Goal: Information Seeking & Learning: Learn about a topic

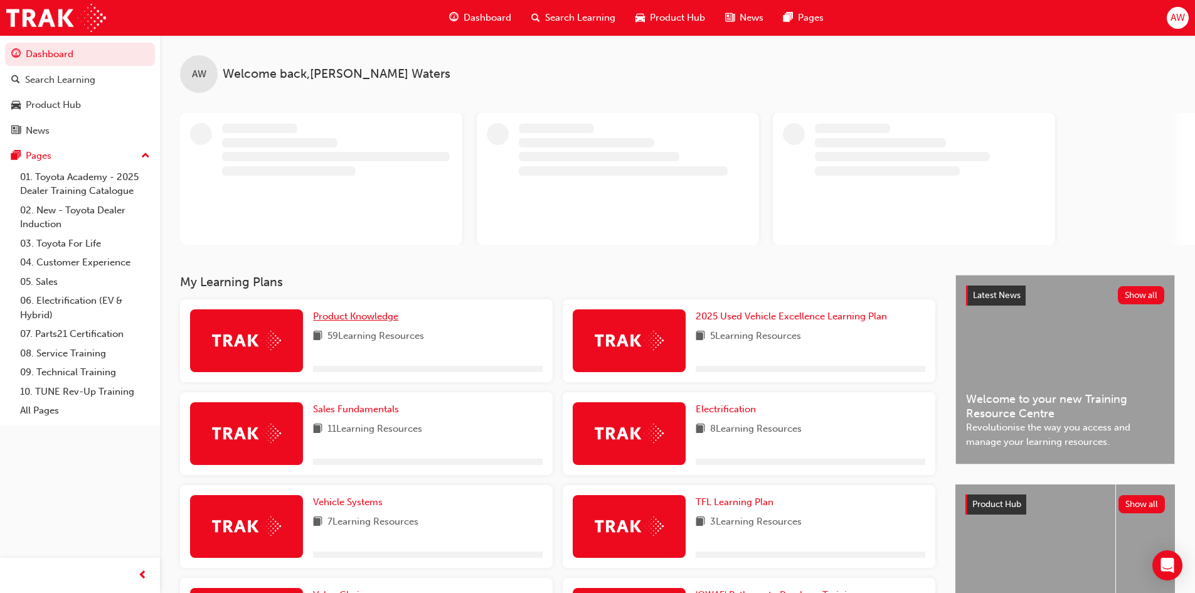
click at [373, 318] on span "Product Knowledge" at bounding box center [355, 315] width 85 height 11
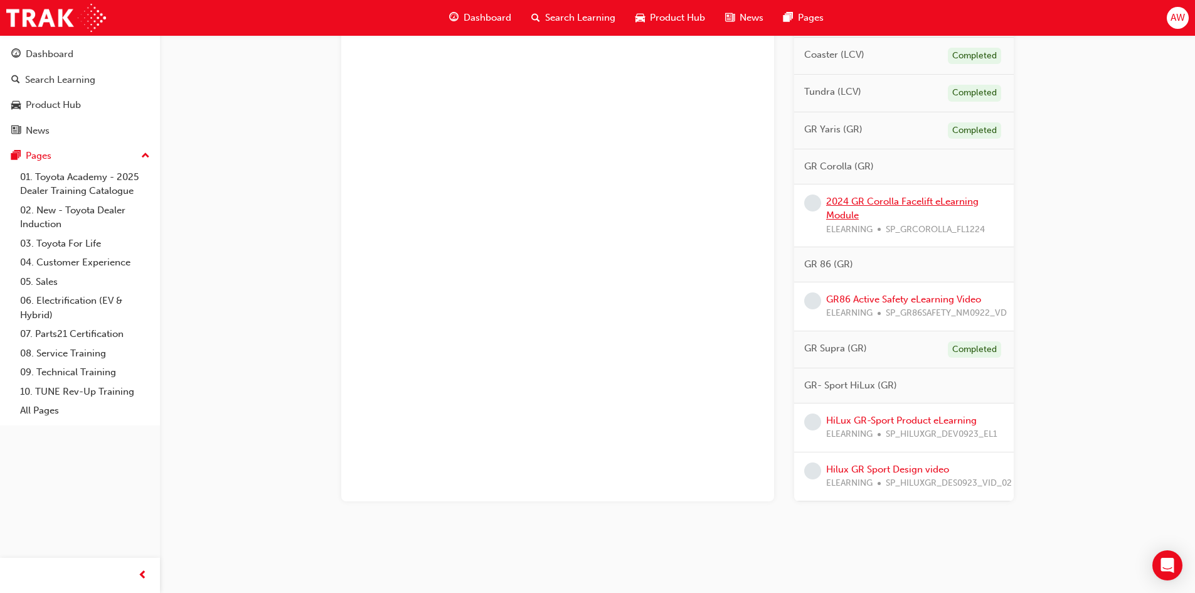
scroll to position [797, 0]
click at [892, 415] on link "HiLux GR-Sport Product eLearning" at bounding box center [901, 420] width 151 height 11
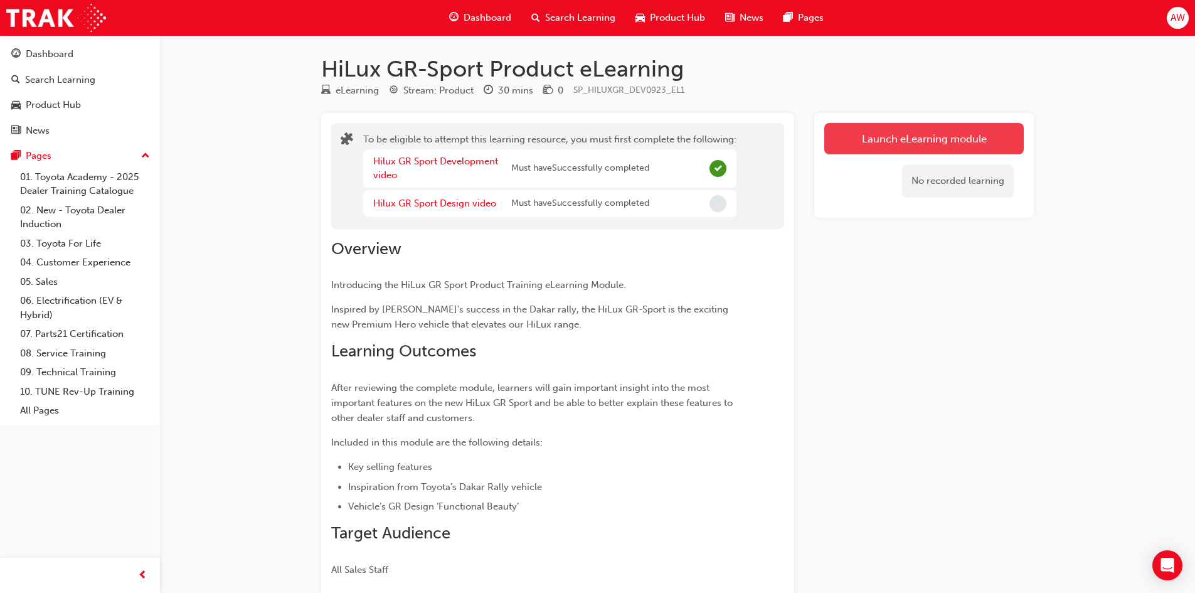
click at [932, 133] on button "Launch eLearning module" at bounding box center [923, 138] width 199 height 31
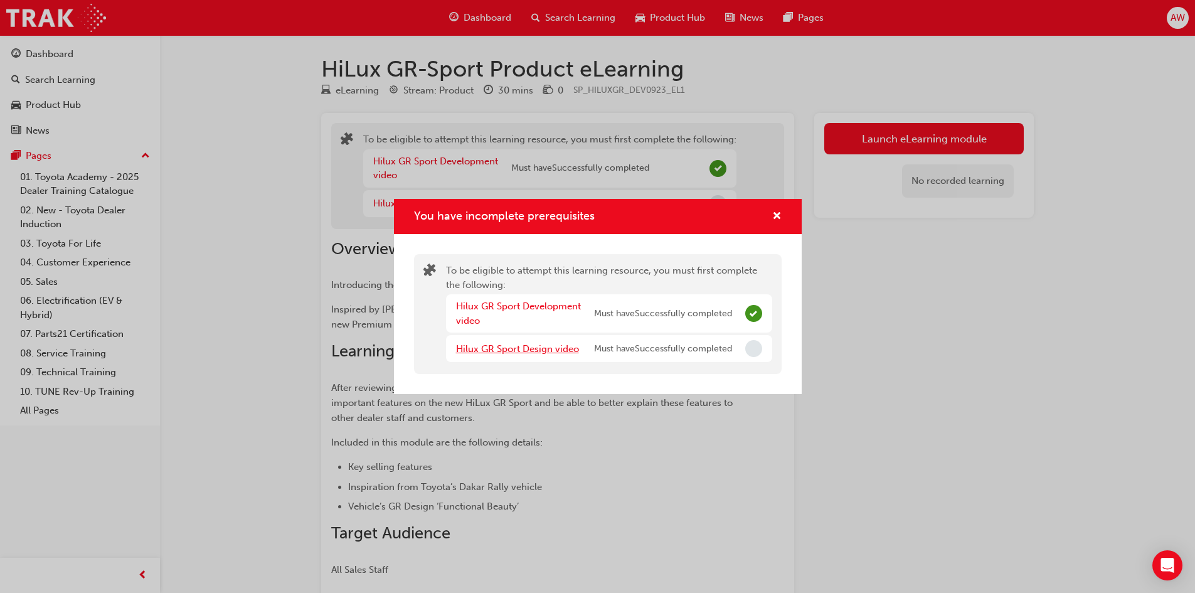
click at [530, 350] on link "Hilux GR Sport Design video" at bounding box center [517, 348] width 123 height 11
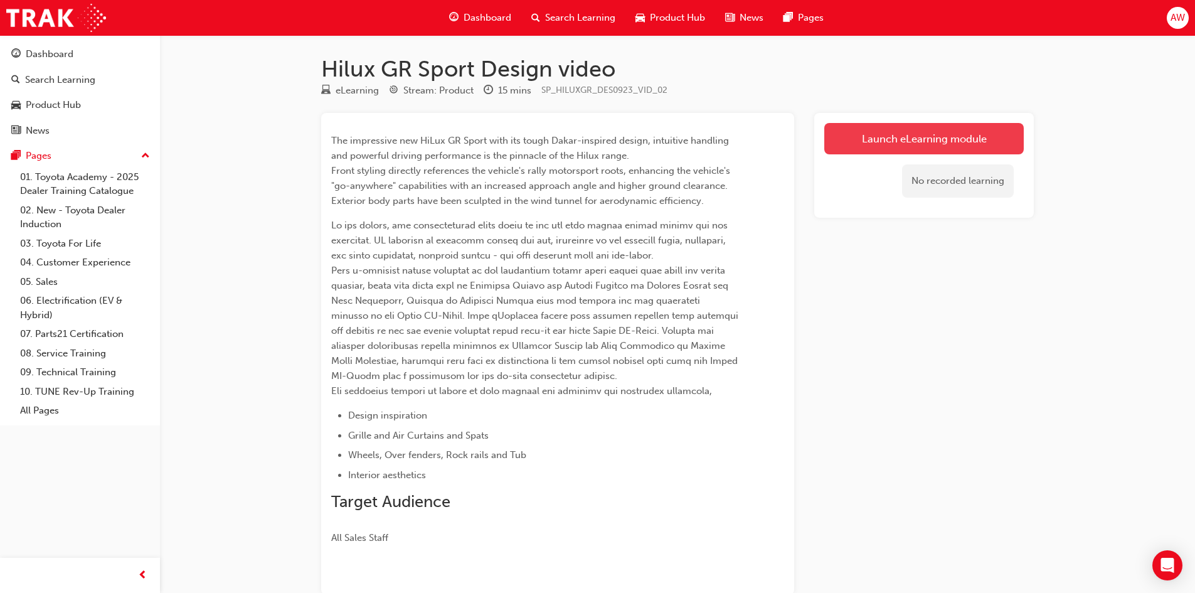
click at [930, 129] on link "Launch eLearning module" at bounding box center [923, 138] width 199 height 31
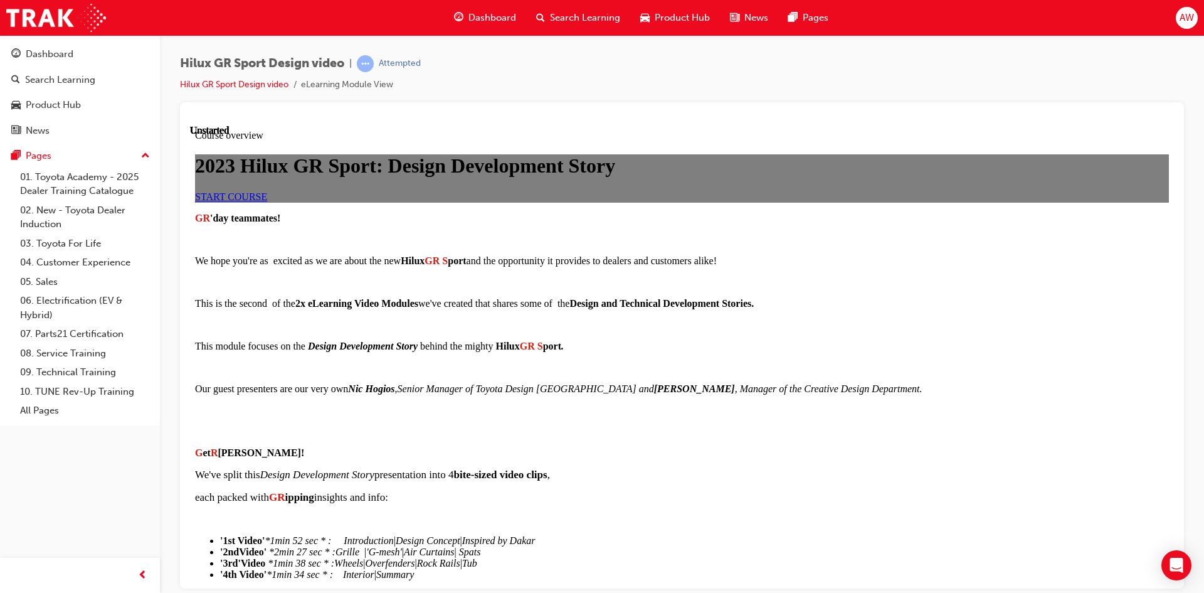
scroll to position [928, 0]
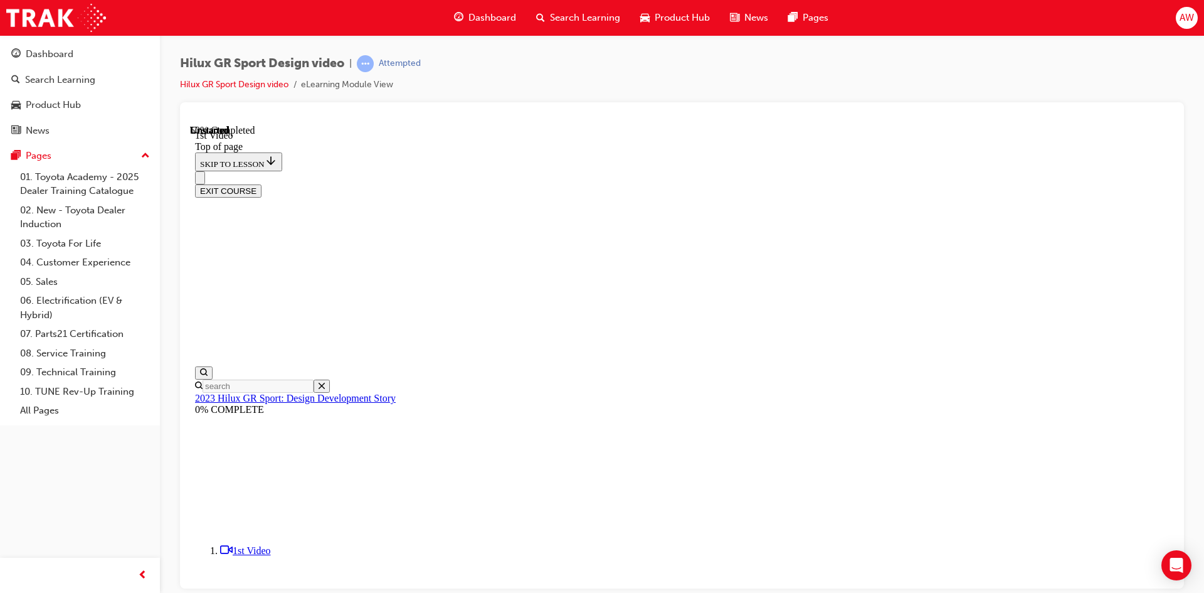
scroll to position [39, 0]
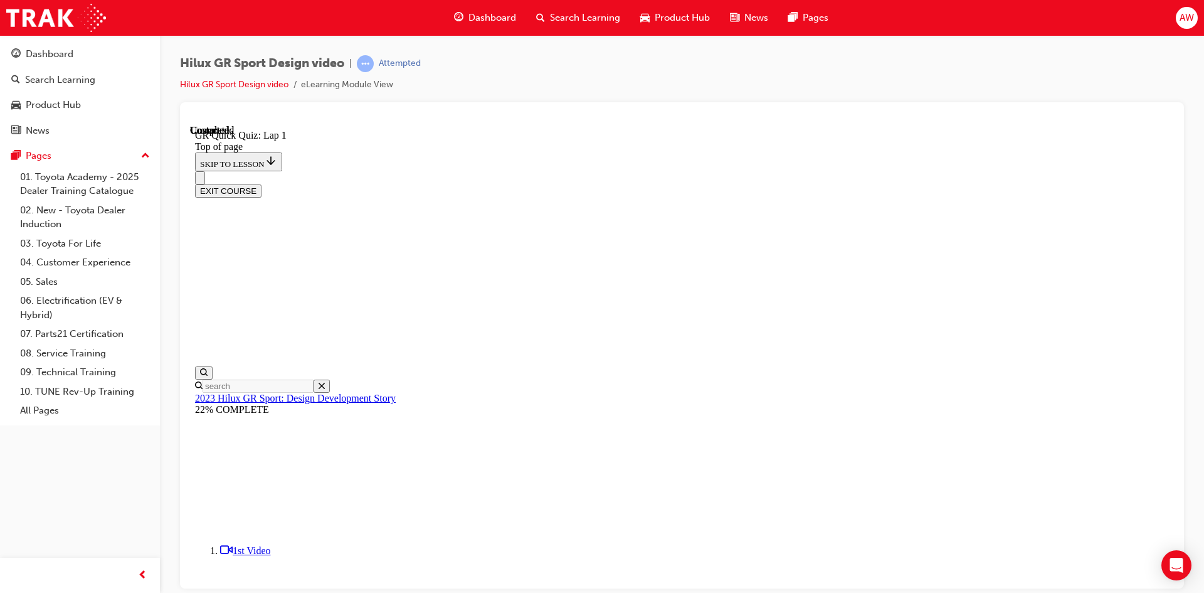
scroll to position [159, 0]
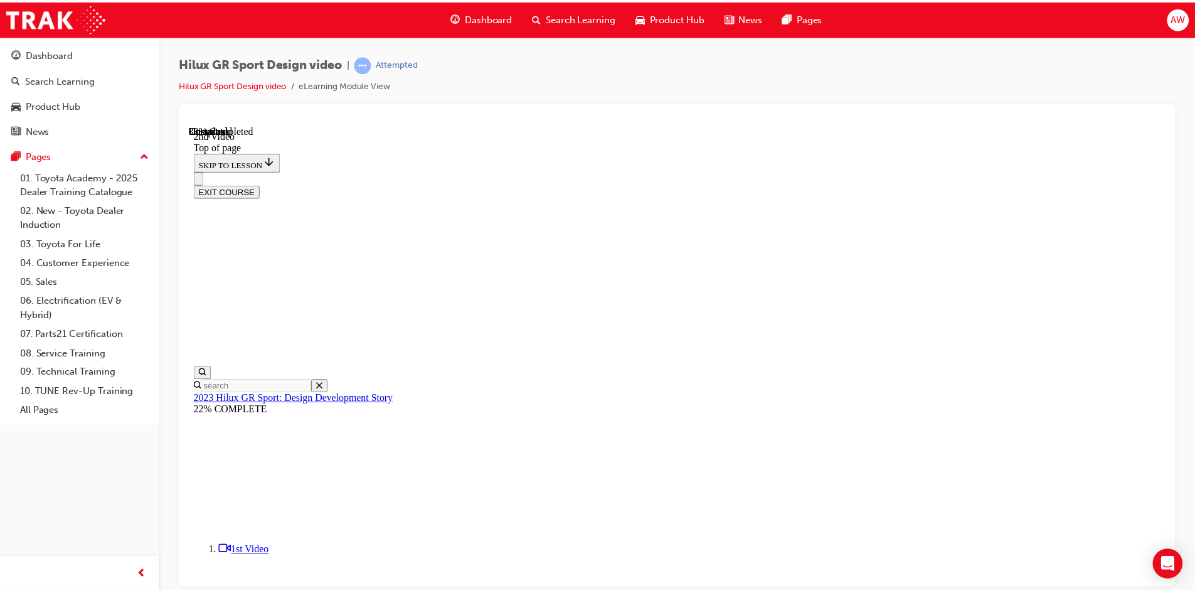
scroll to position [369, 0]
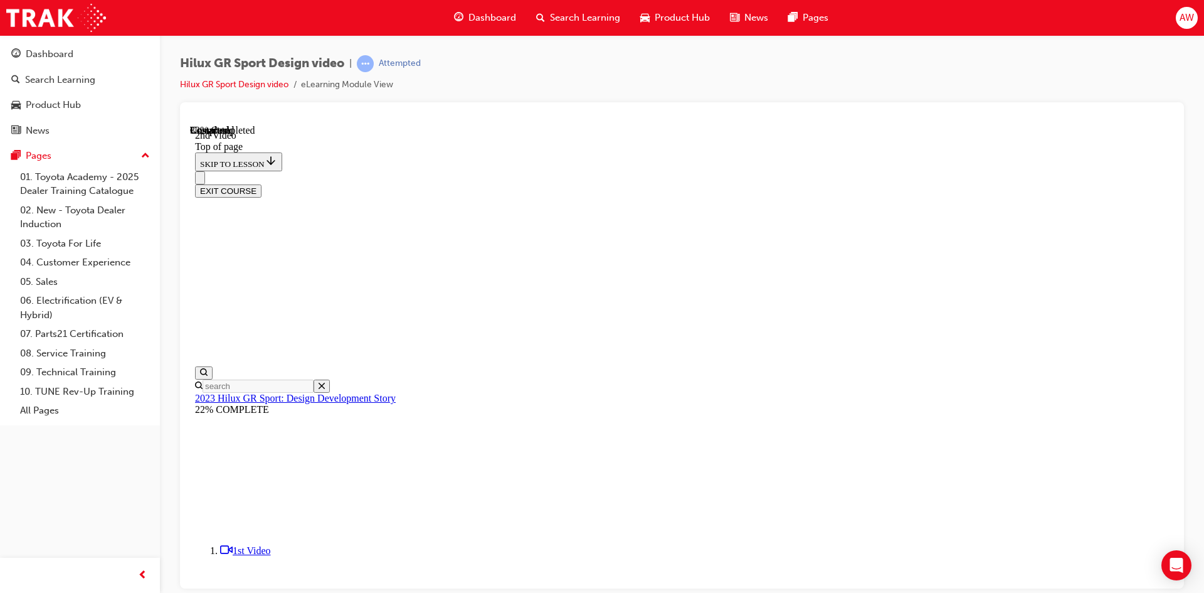
click at [48, 53] on div "Dashboard" at bounding box center [50, 54] width 48 height 14
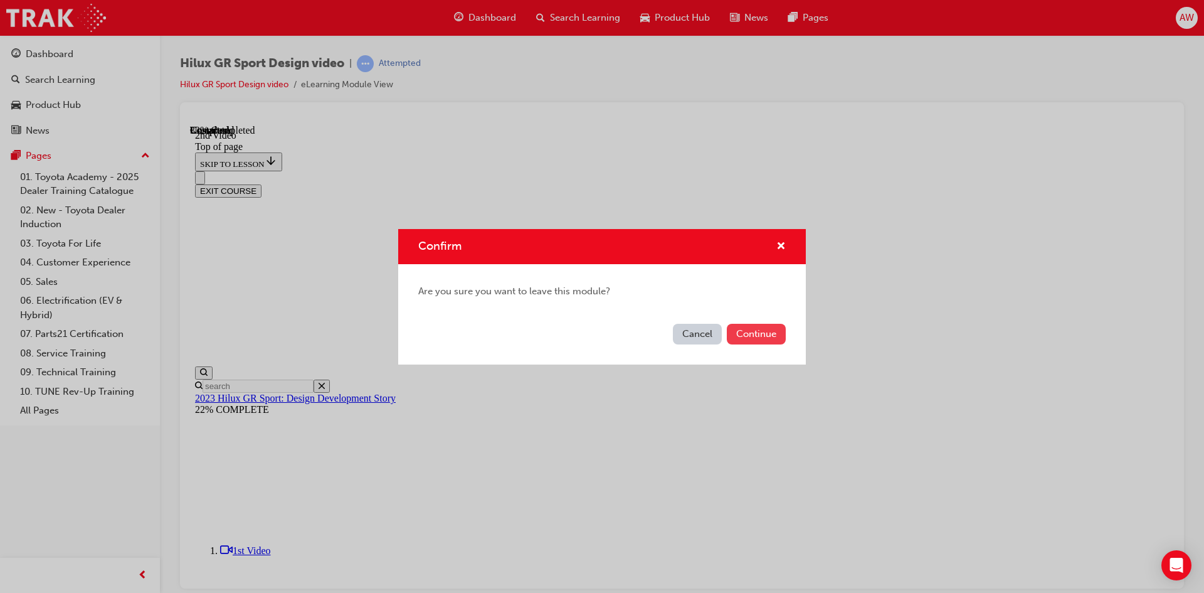
click at [759, 337] on button "Continue" at bounding box center [756, 334] width 59 height 21
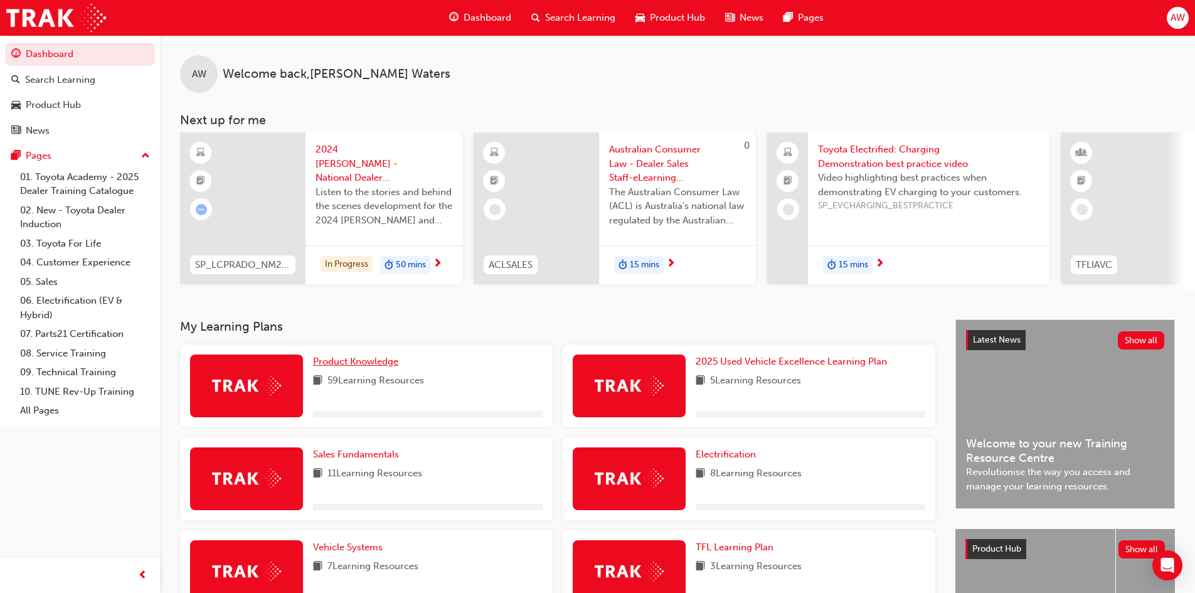
click at [349, 361] on span "Product Knowledge" at bounding box center [355, 361] width 85 height 11
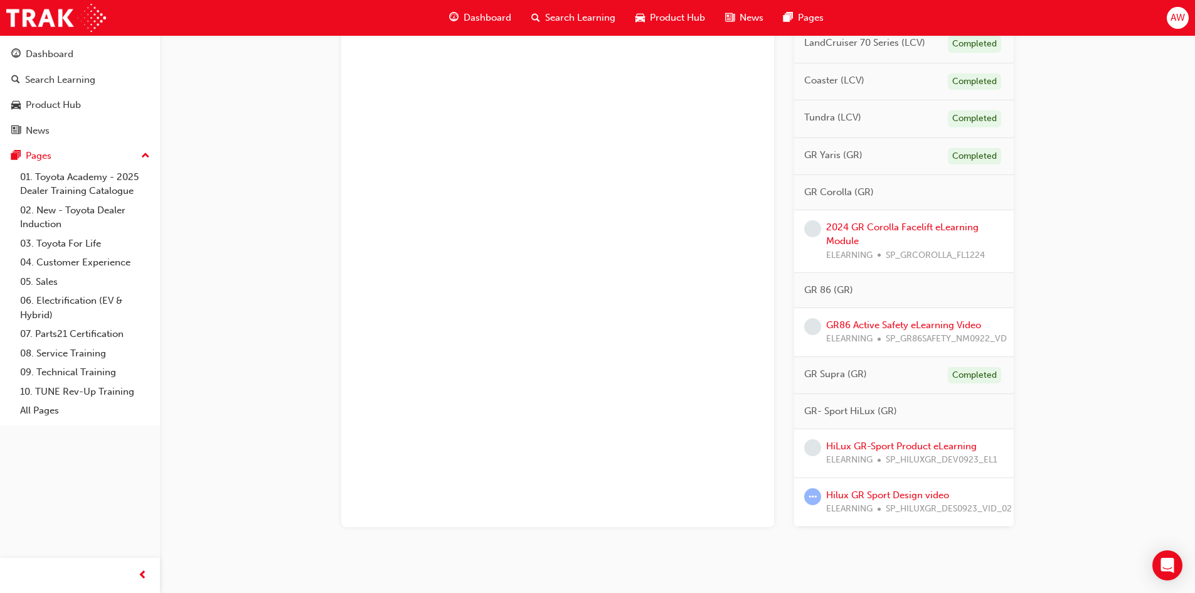
scroll to position [797, 0]
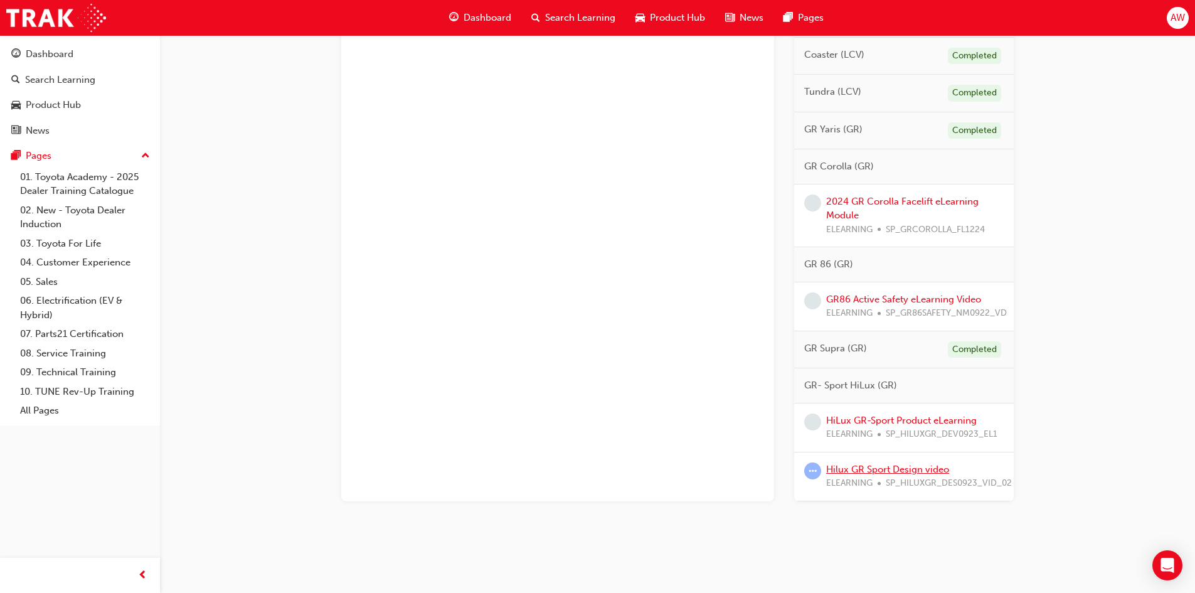
click at [901, 463] on link "Hilux GR Sport Design video" at bounding box center [887, 468] width 123 height 11
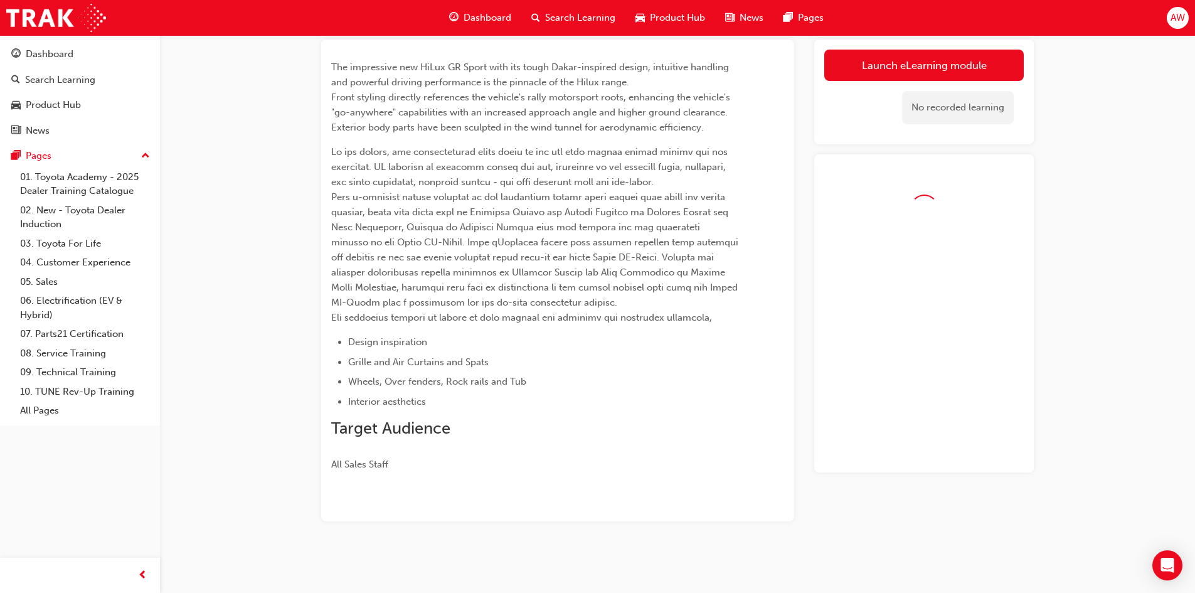
scroll to position [73, 0]
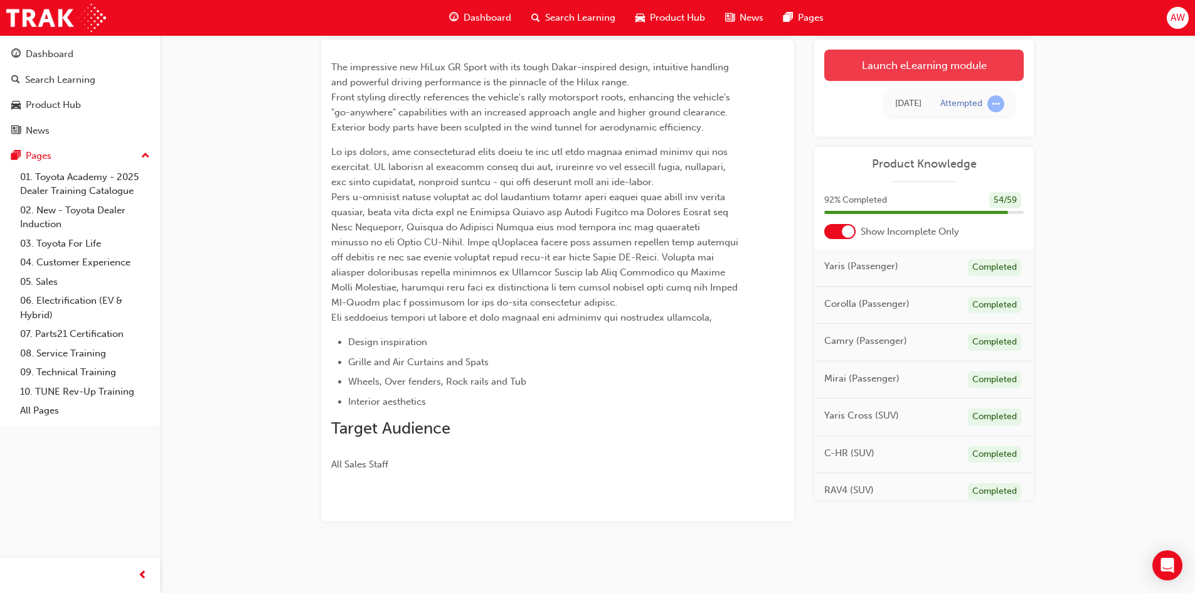
click at [905, 64] on link "Launch eLearning module" at bounding box center [923, 65] width 199 height 31
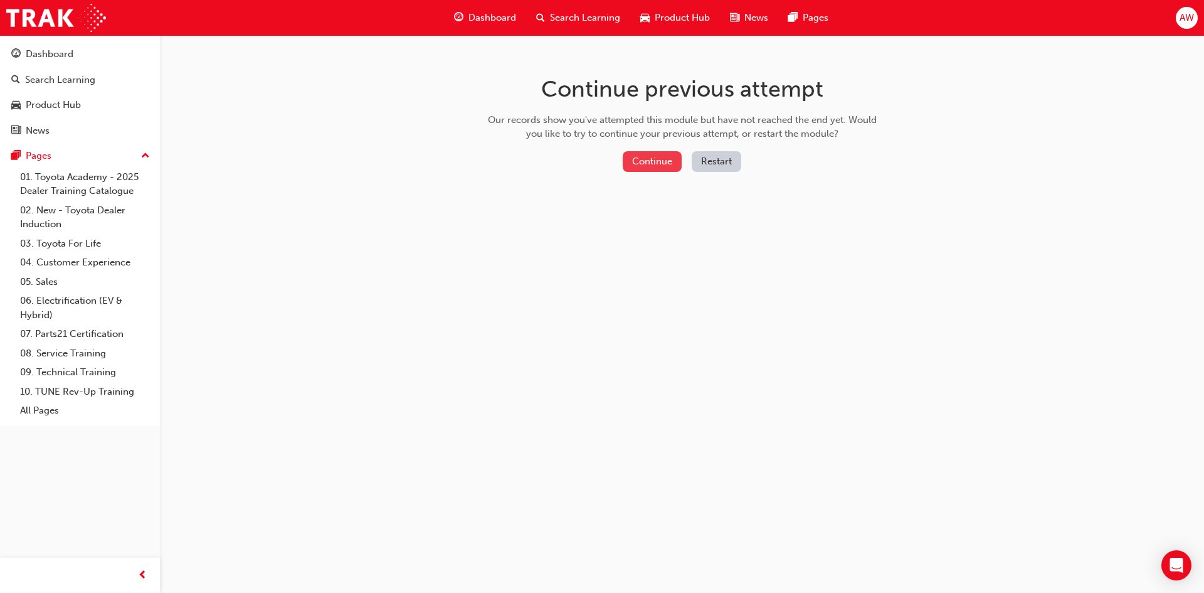
click at [652, 163] on button "Continue" at bounding box center [652, 161] width 59 height 21
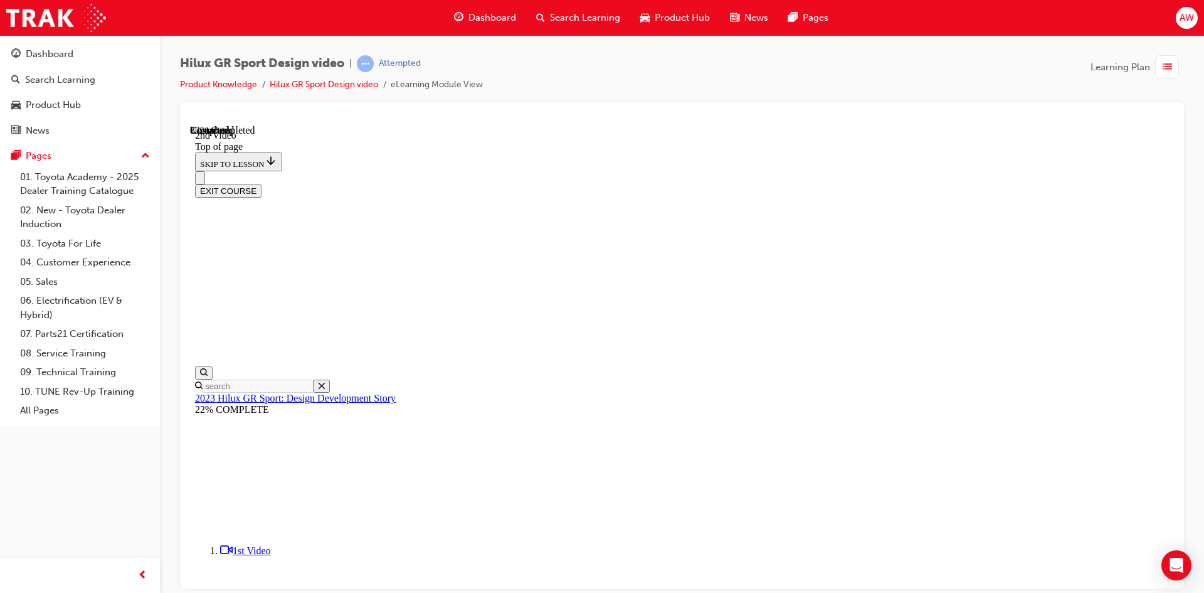
scroll to position [352, 0]
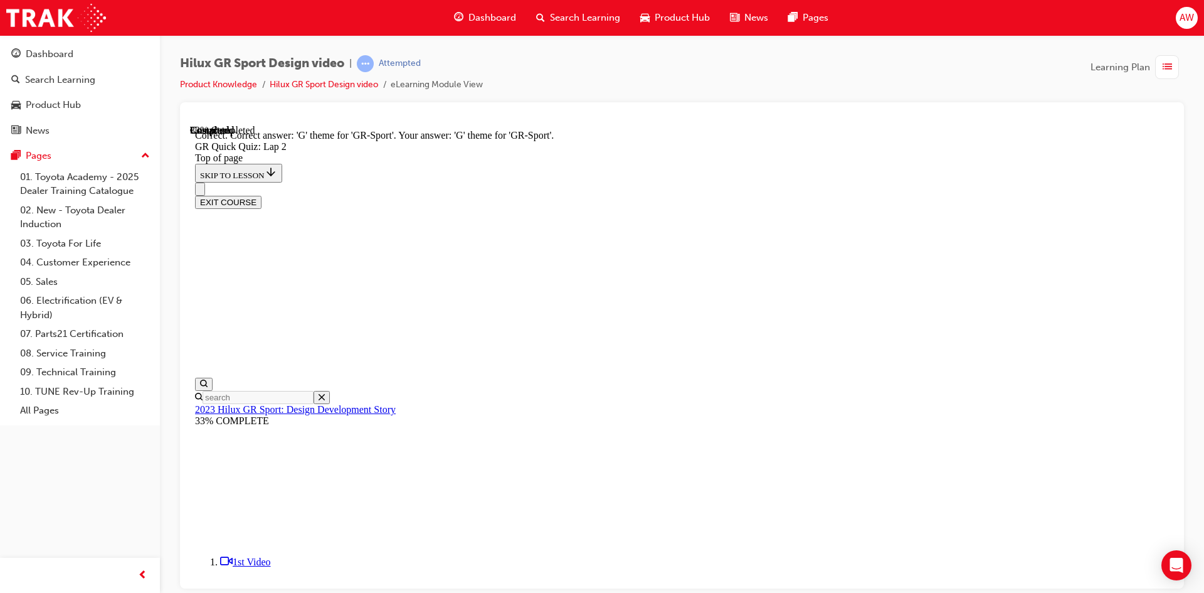
scroll to position [250, 0]
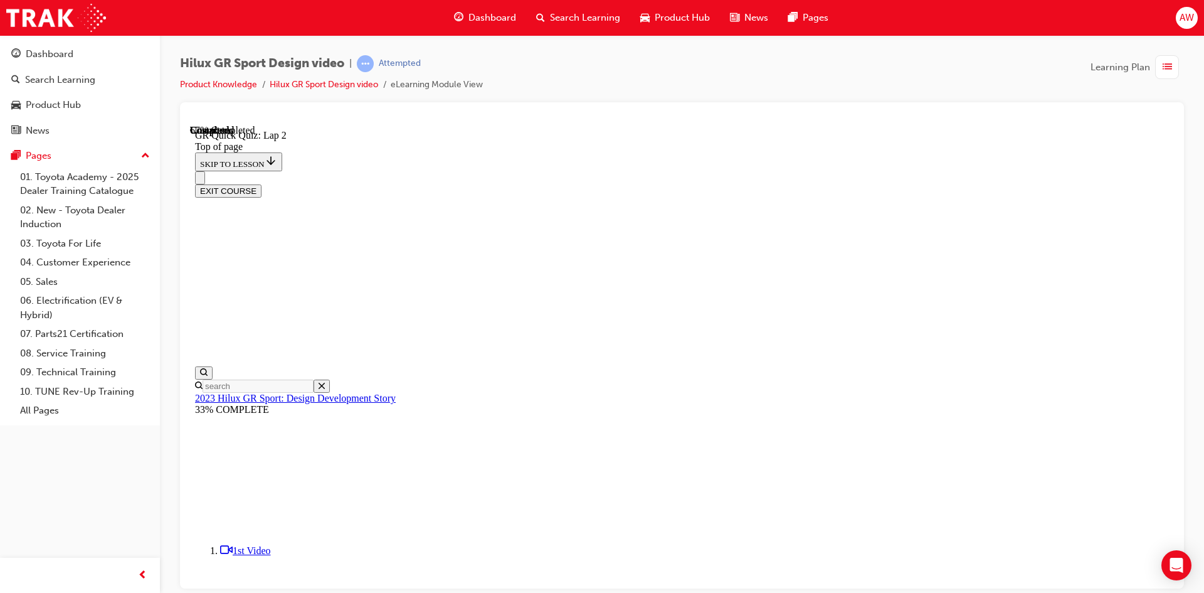
scroll to position [101, 0]
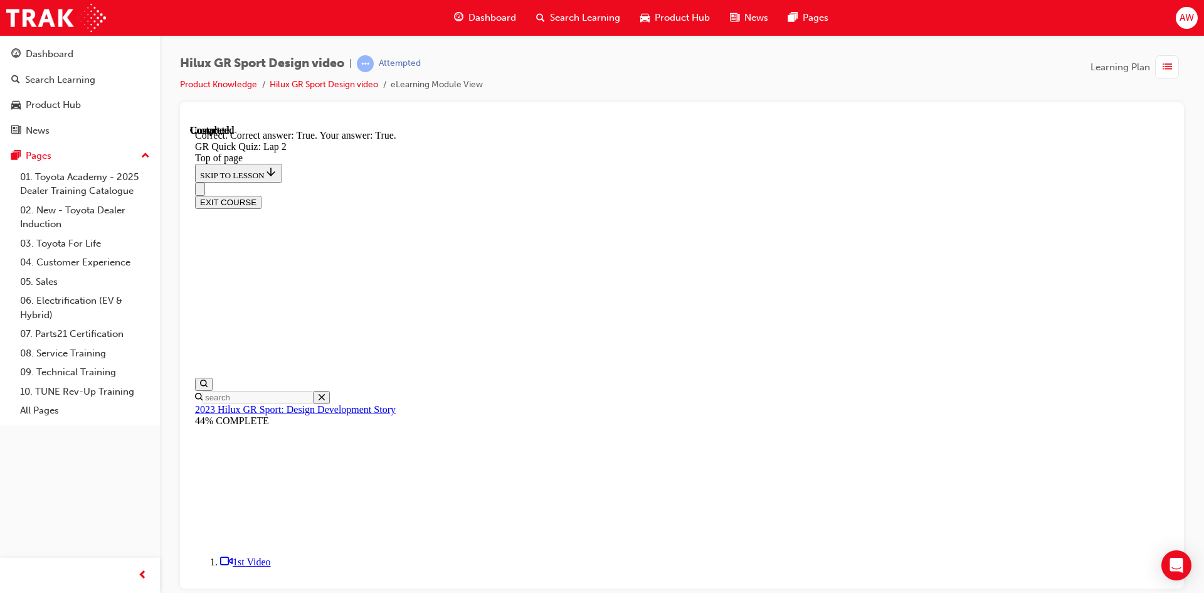
scroll to position [223, 0]
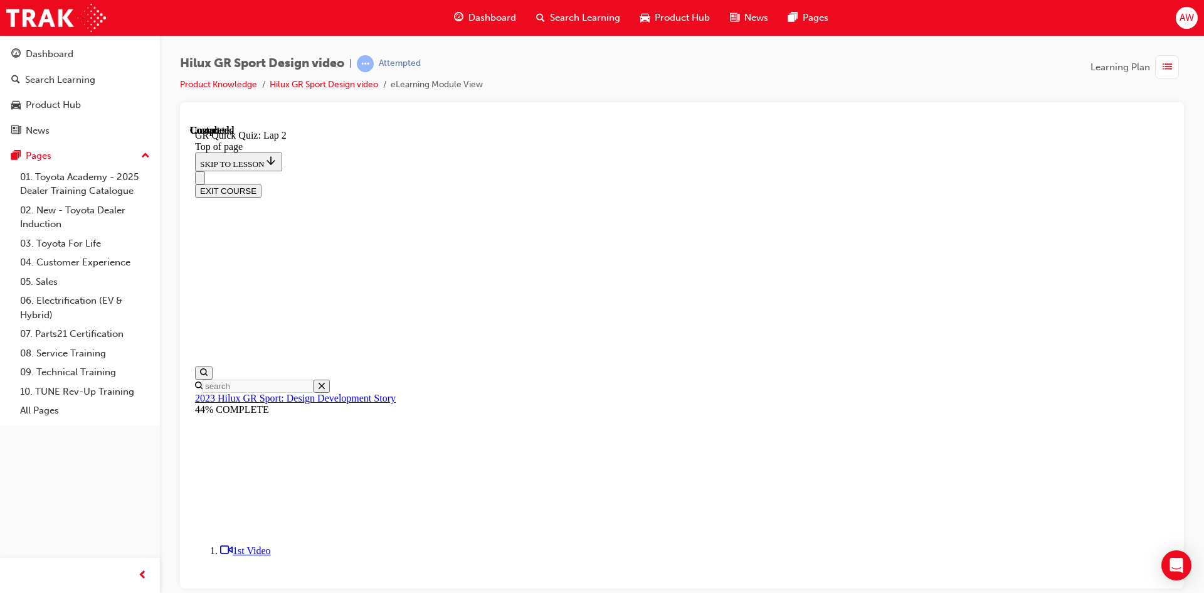
scroll to position [159, 0]
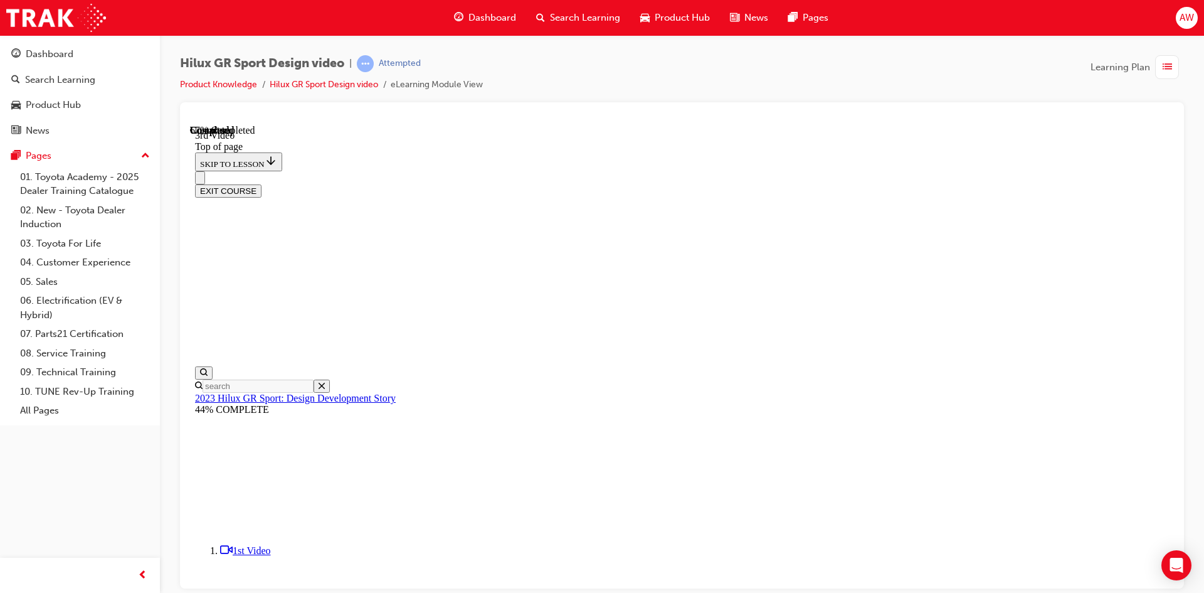
drag, startPoint x: 584, startPoint y: 419, endPoint x: 581, endPoint y: 425, distance: 7.0
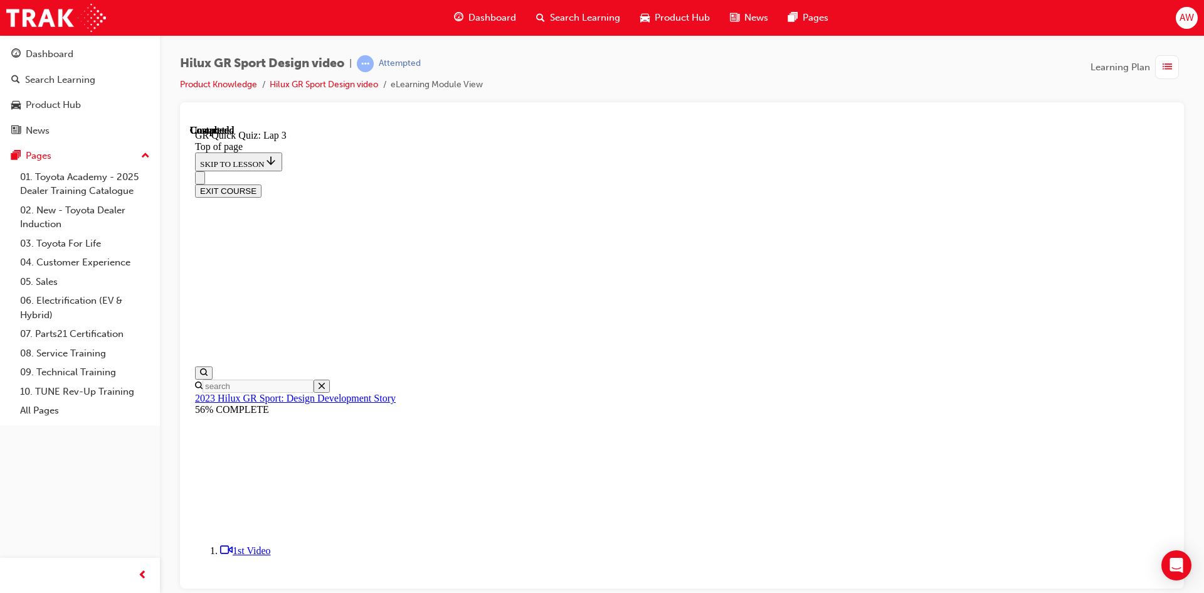
scroll to position [101, 0]
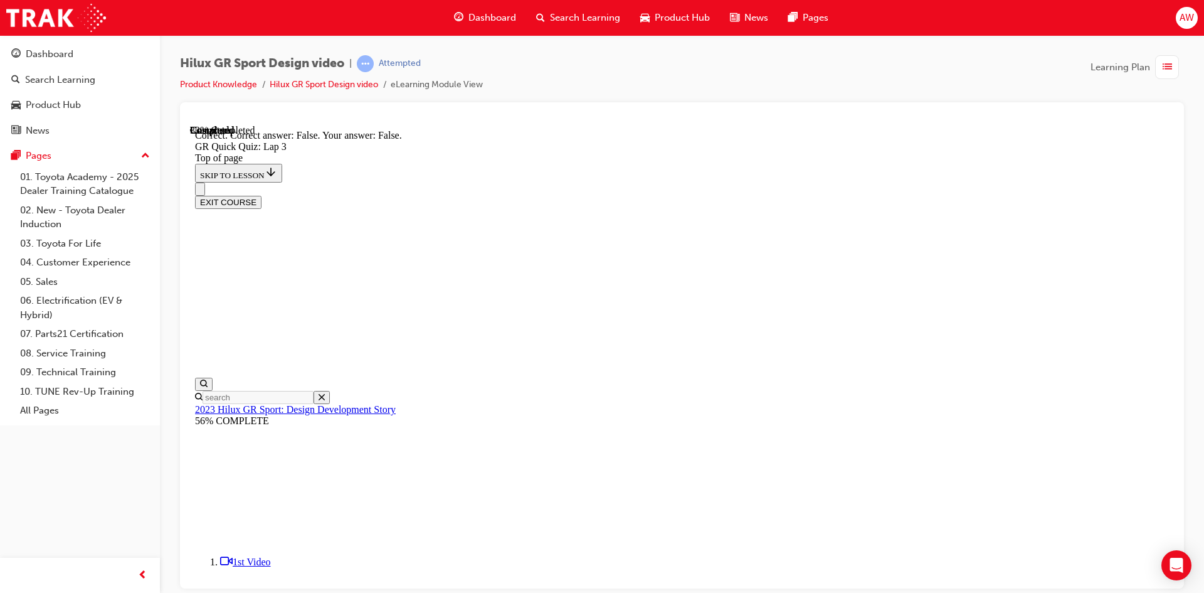
scroll to position [235, 0]
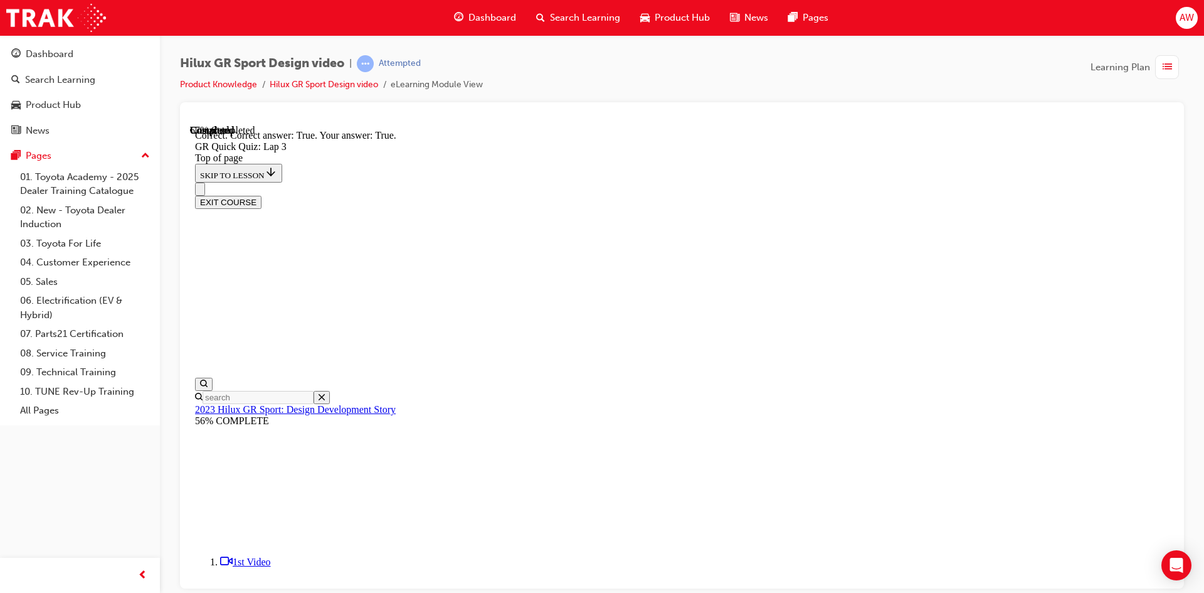
scroll to position [180, 0]
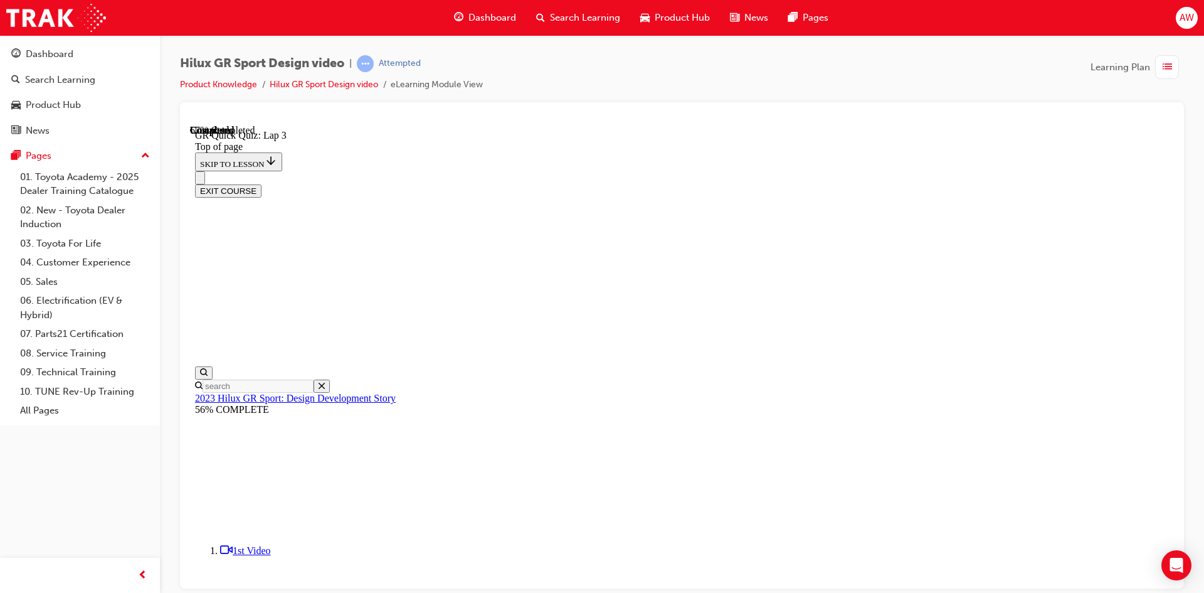
scroll to position [164, 0]
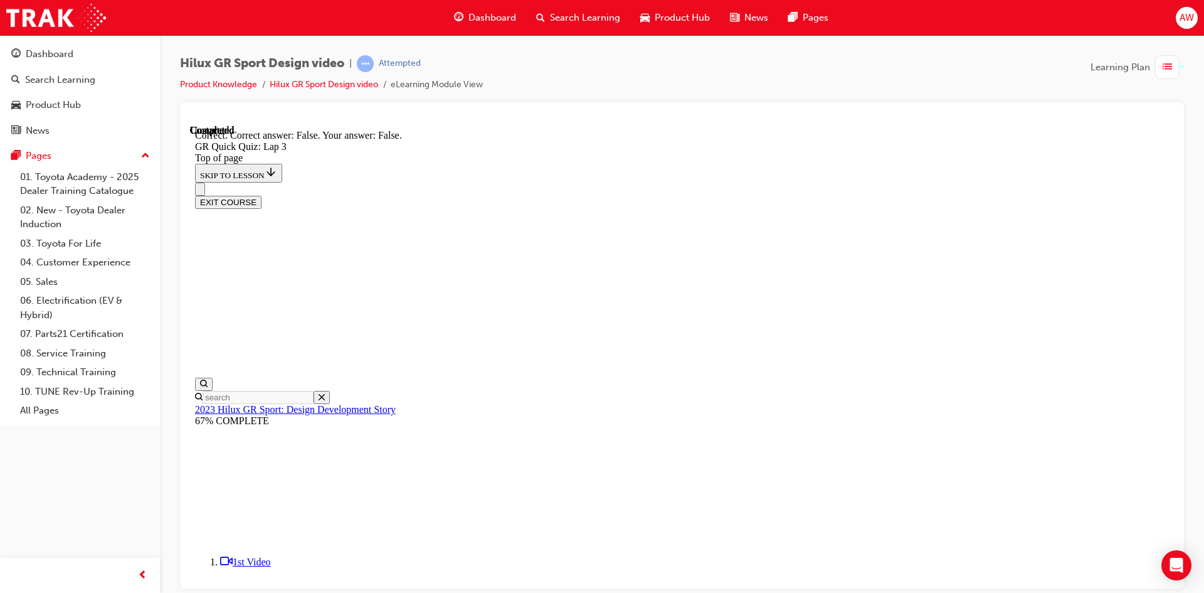
scroll to position [244, 0]
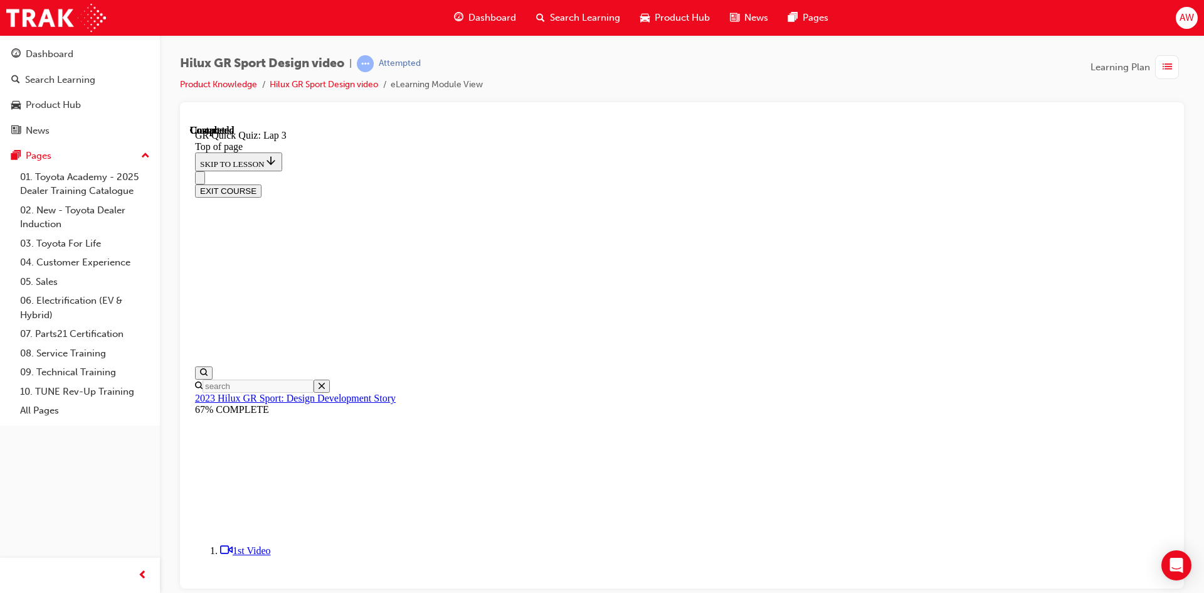
scroll to position [159, 0]
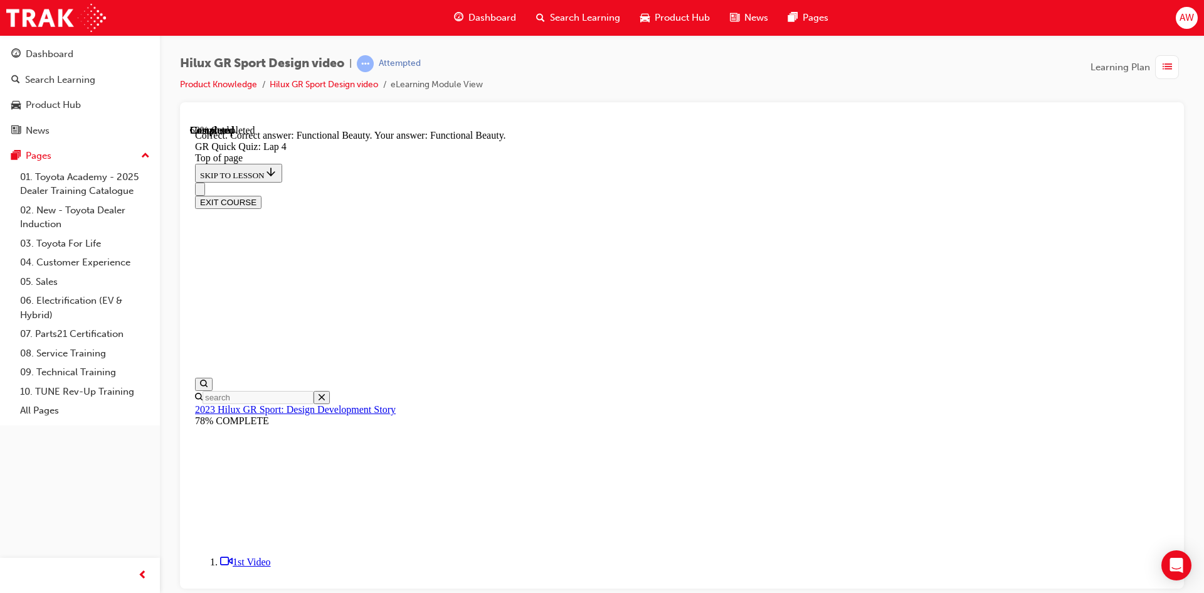
scroll to position [305, 0]
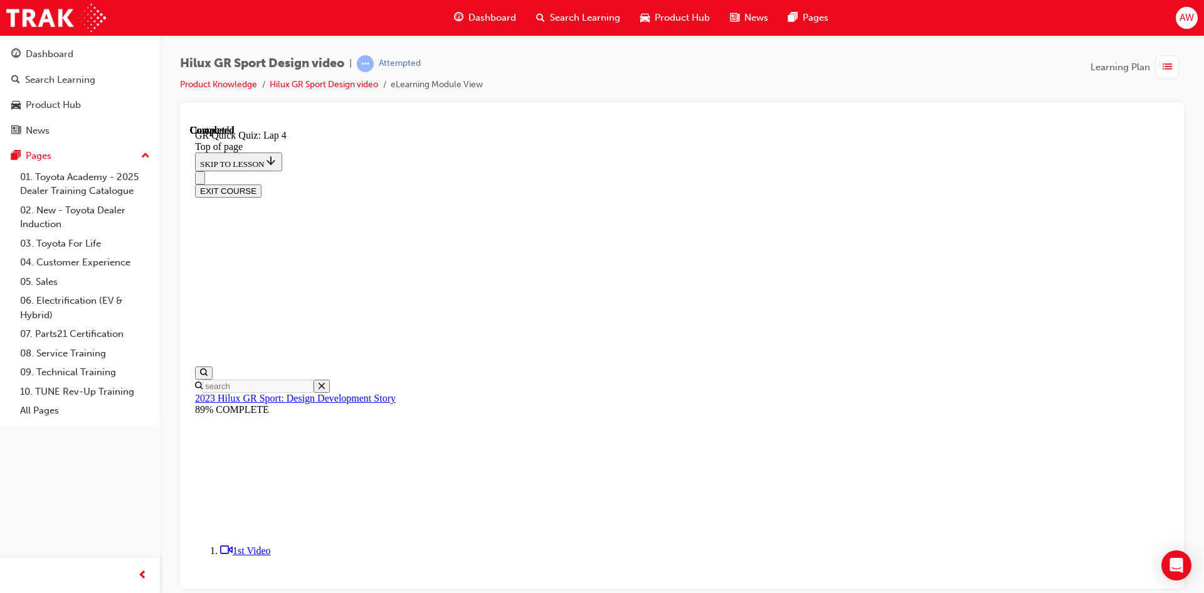
scroll to position [159, 0]
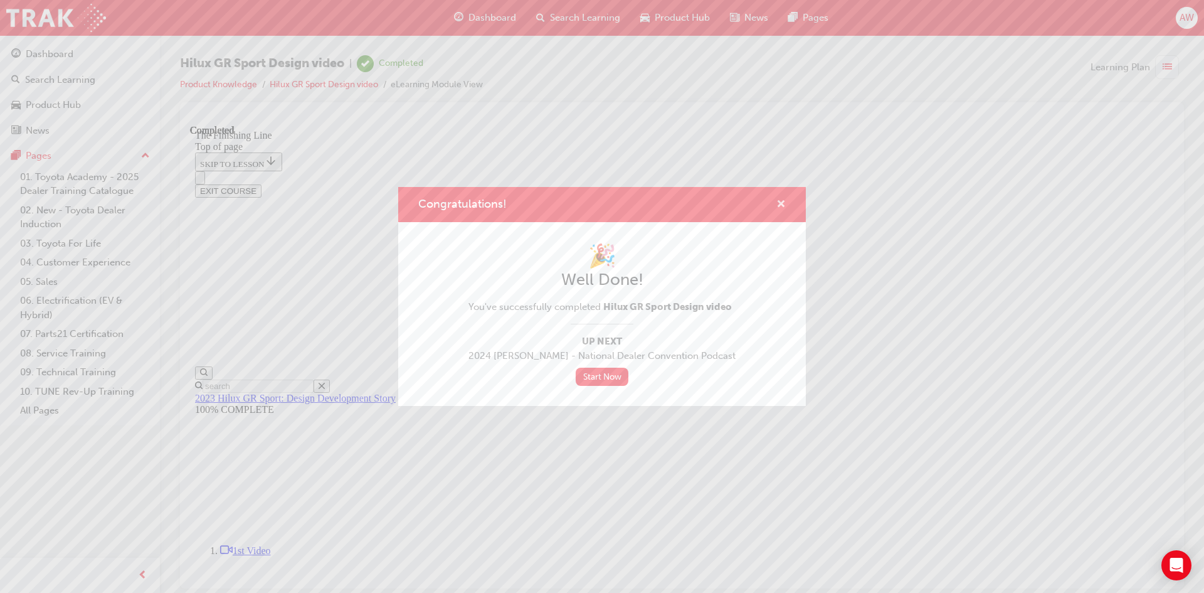
click at [782, 199] on span "cross-icon" at bounding box center [780, 204] width 9 height 11
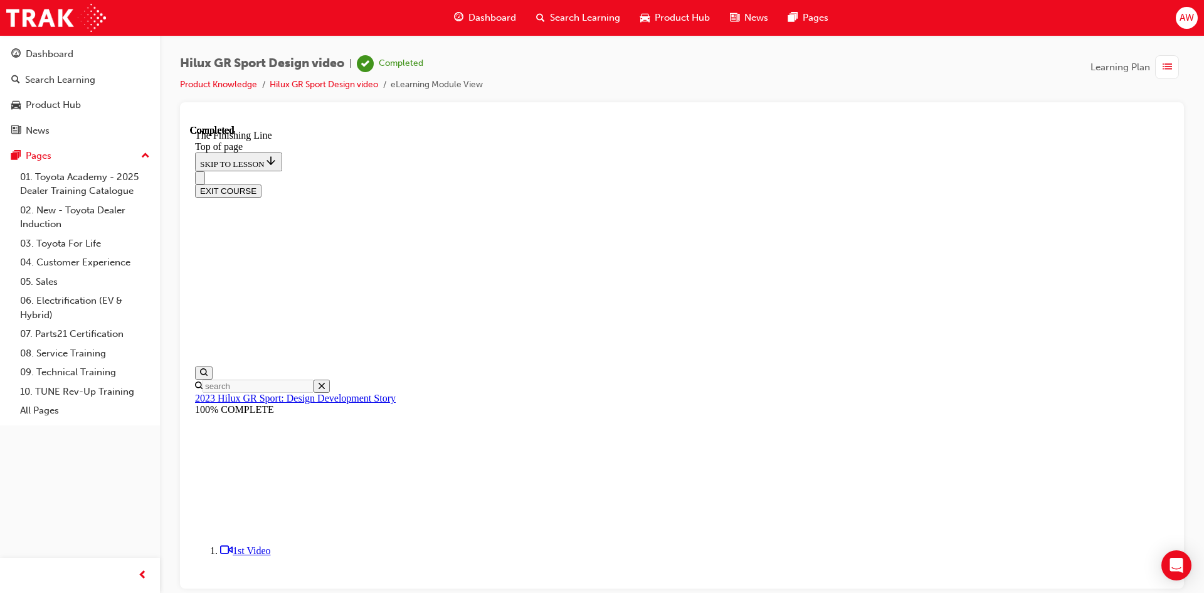
click at [262, 184] on button "EXIT COURSE" at bounding box center [228, 190] width 66 height 13
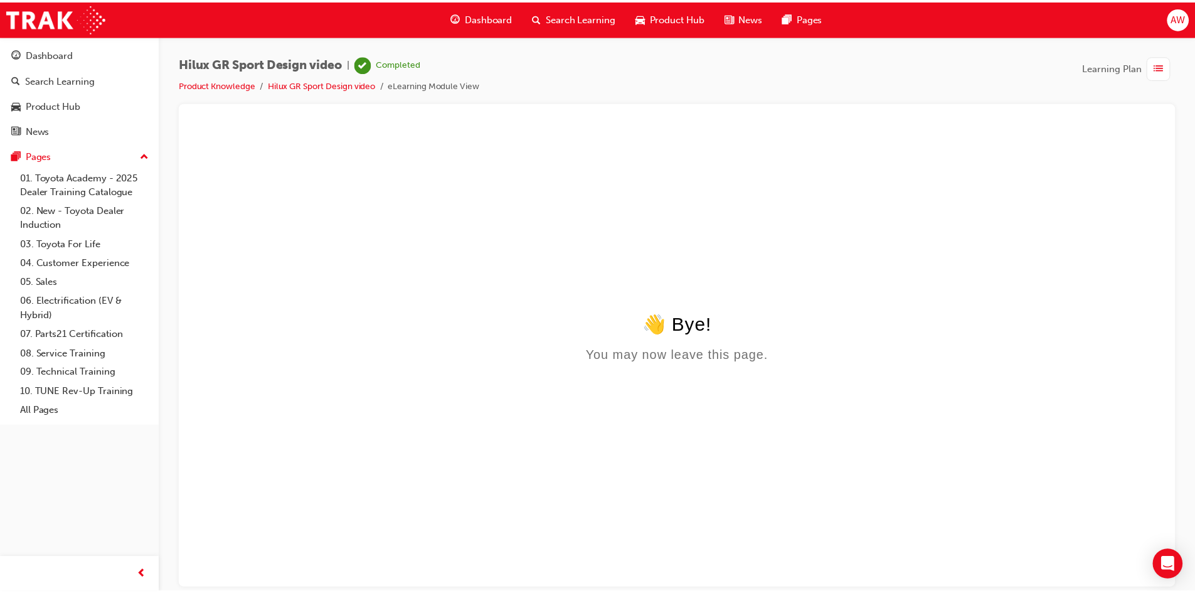
scroll to position [0, 0]
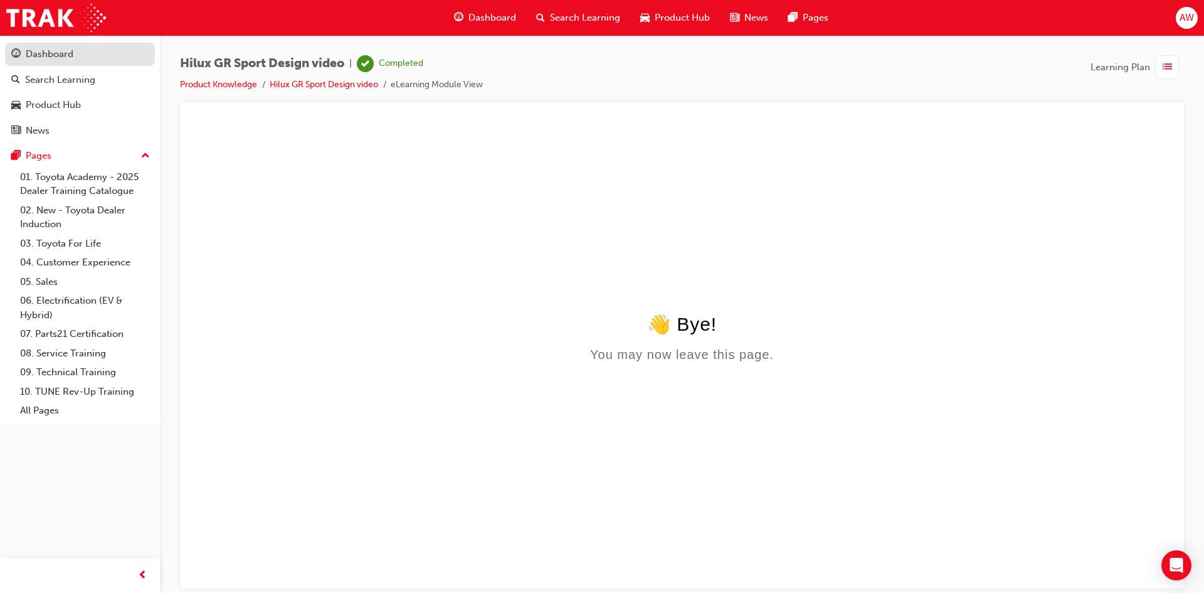
click at [68, 56] on div "Dashboard" at bounding box center [50, 54] width 48 height 14
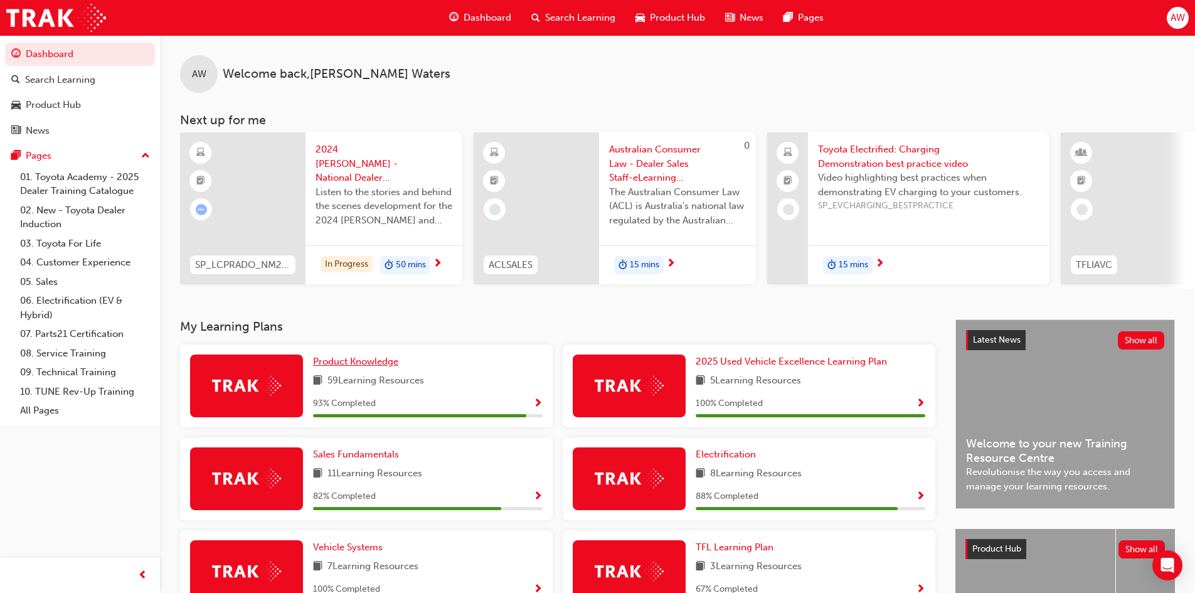
click at [370, 365] on span "Product Knowledge" at bounding box center [355, 361] width 85 height 11
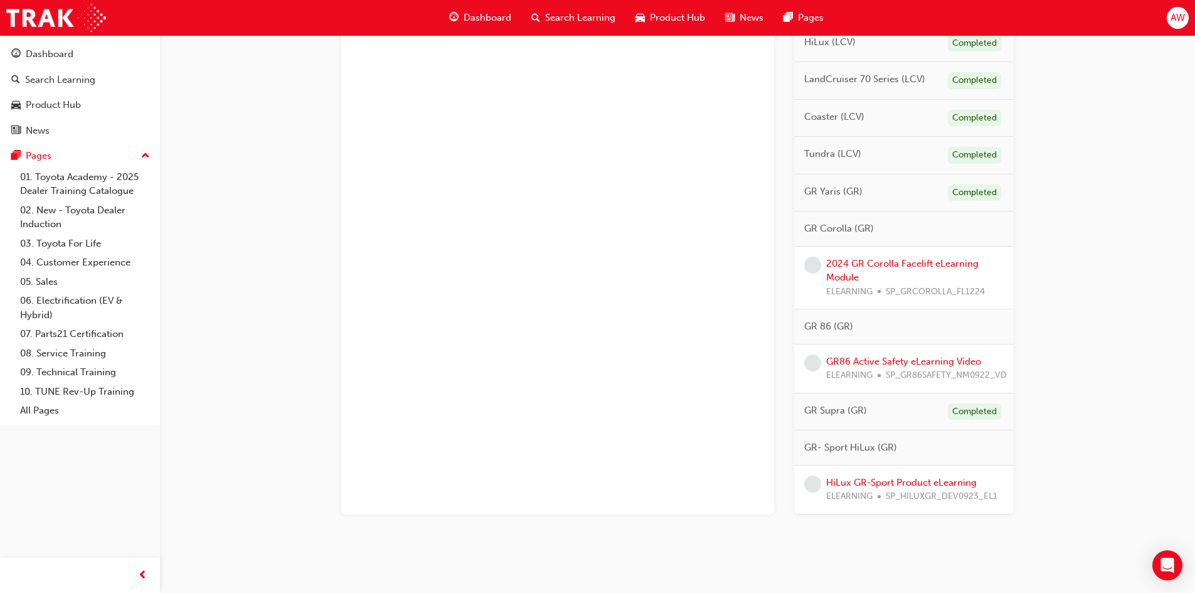
scroll to position [748, 0]
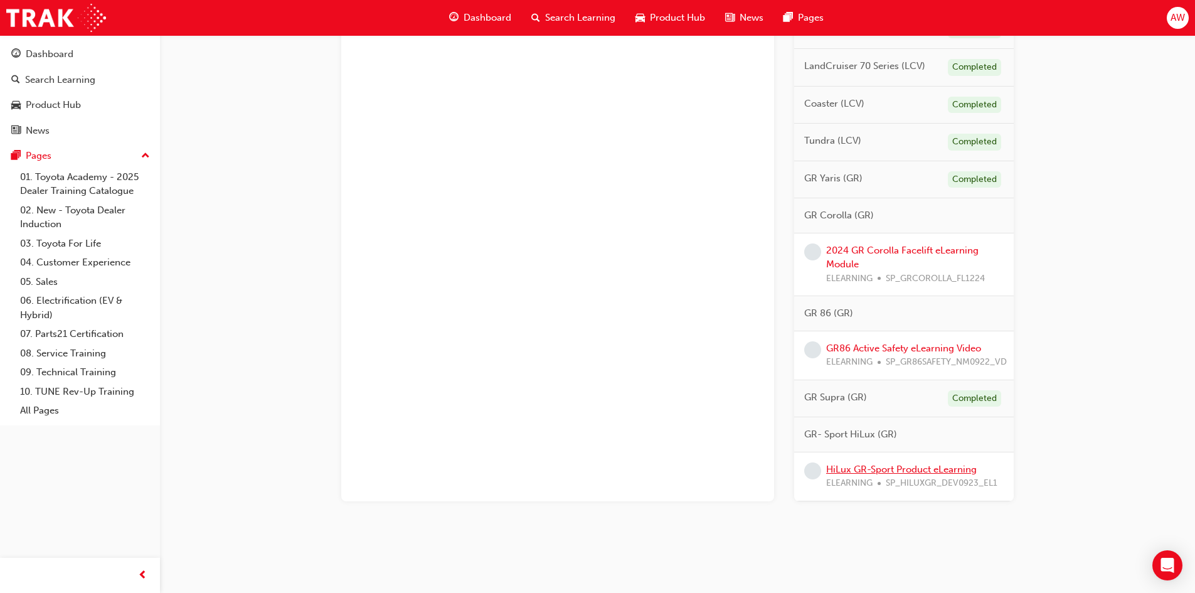
click at [880, 463] on link "HiLux GR-Sport Product eLearning" at bounding box center [901, 468] width 151 height 11
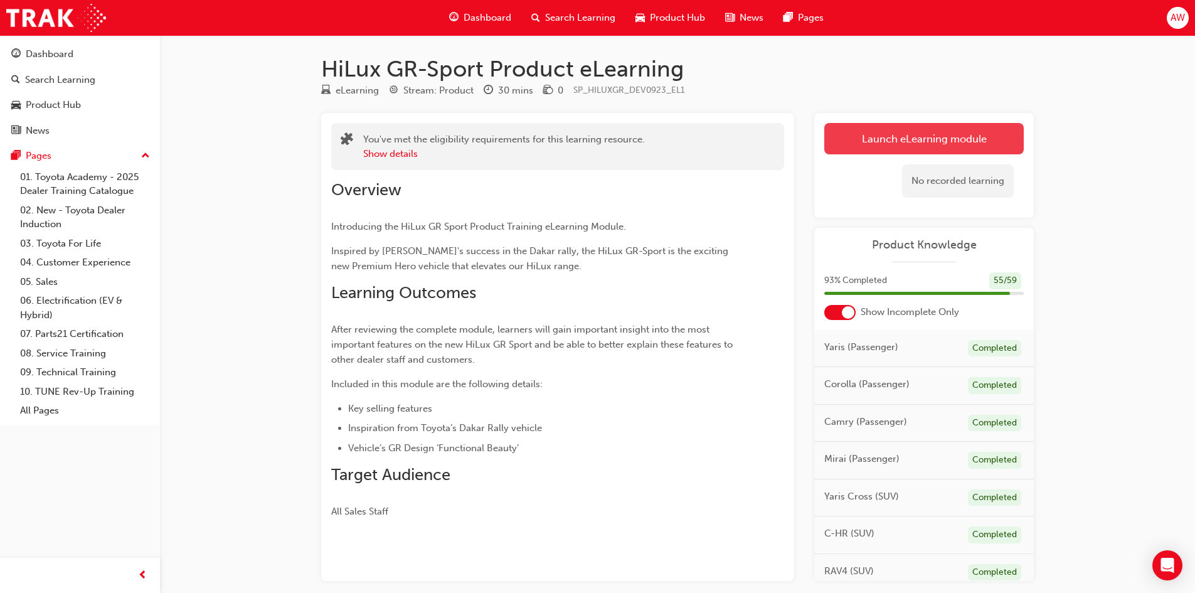
click at [880, 131] on link "Launch eLearning module" at bounding box center [923, 138] width 199 height 31
